Goal: Task Accomplishment & Management: Manage account settings

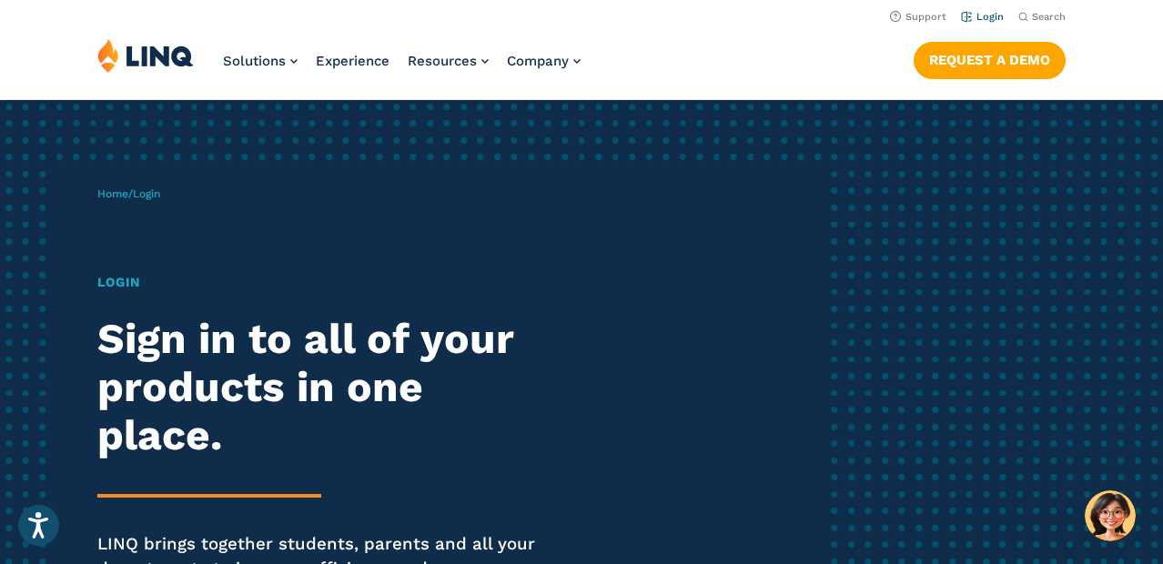
click at [987, 17] on link "Login" at bounding box center [982, 17] width 43 height 12
click at [262, 215] on div "Home / Login Login Sign in to all of your products in one place. LINQ brings to…" at bounding box center [460, 421] width 727 height 514
click at [130, 283] on h1 "Login" at bounding box center [321, 282] width 448 height 19
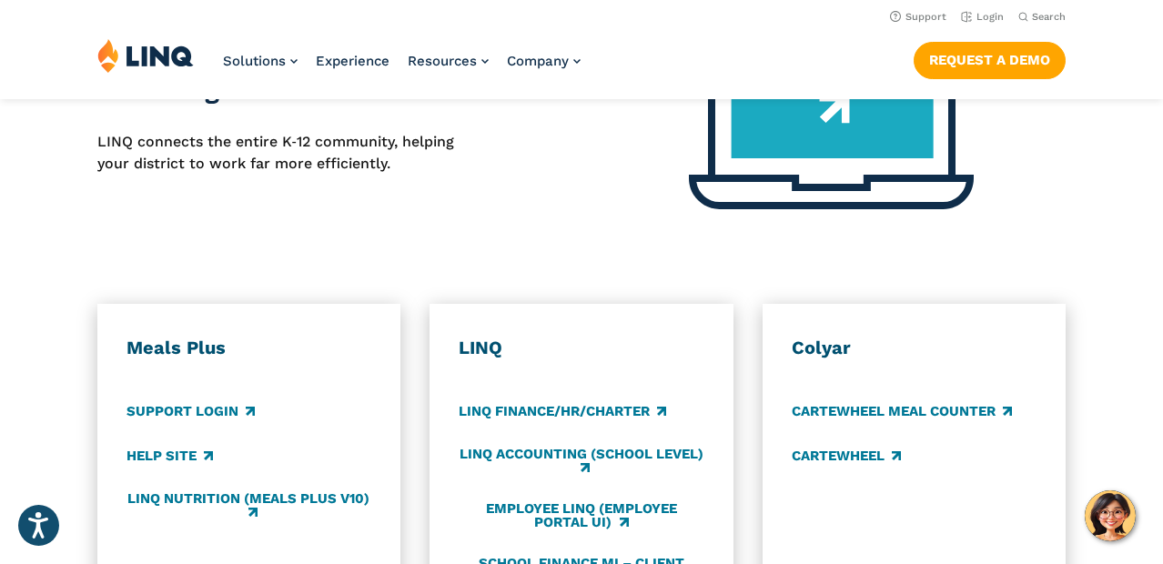
scroll to position [841, 0]
